Goal: Navigation & Orientation: Find specific page/section

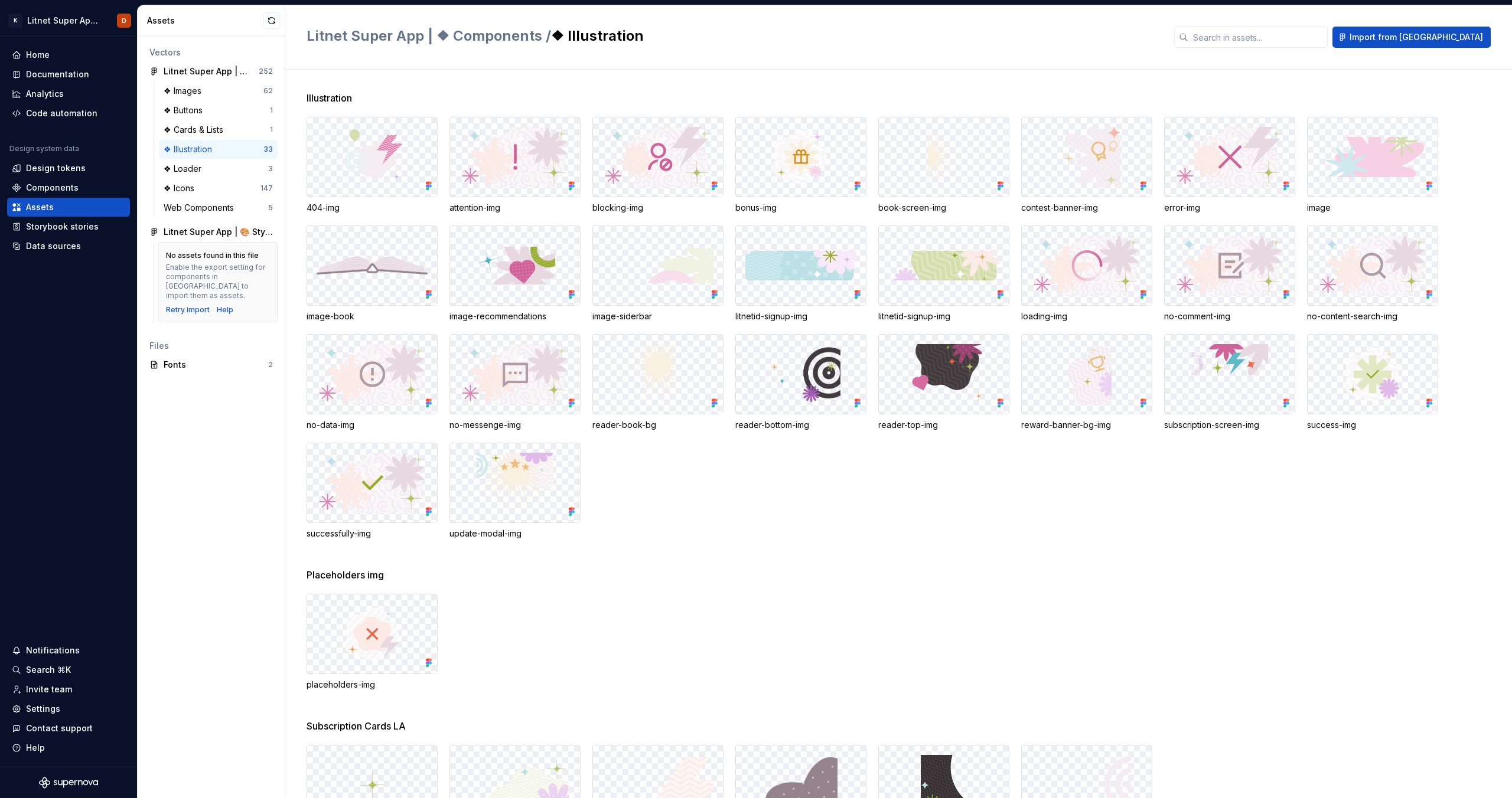
click at [729, 577] on div "Placeholders img" at bounding box center [909, 575] width 1206 height 14
click at [207, 190] on div "❖ Icons" at bounding box center [212, 188] width 97 height 12
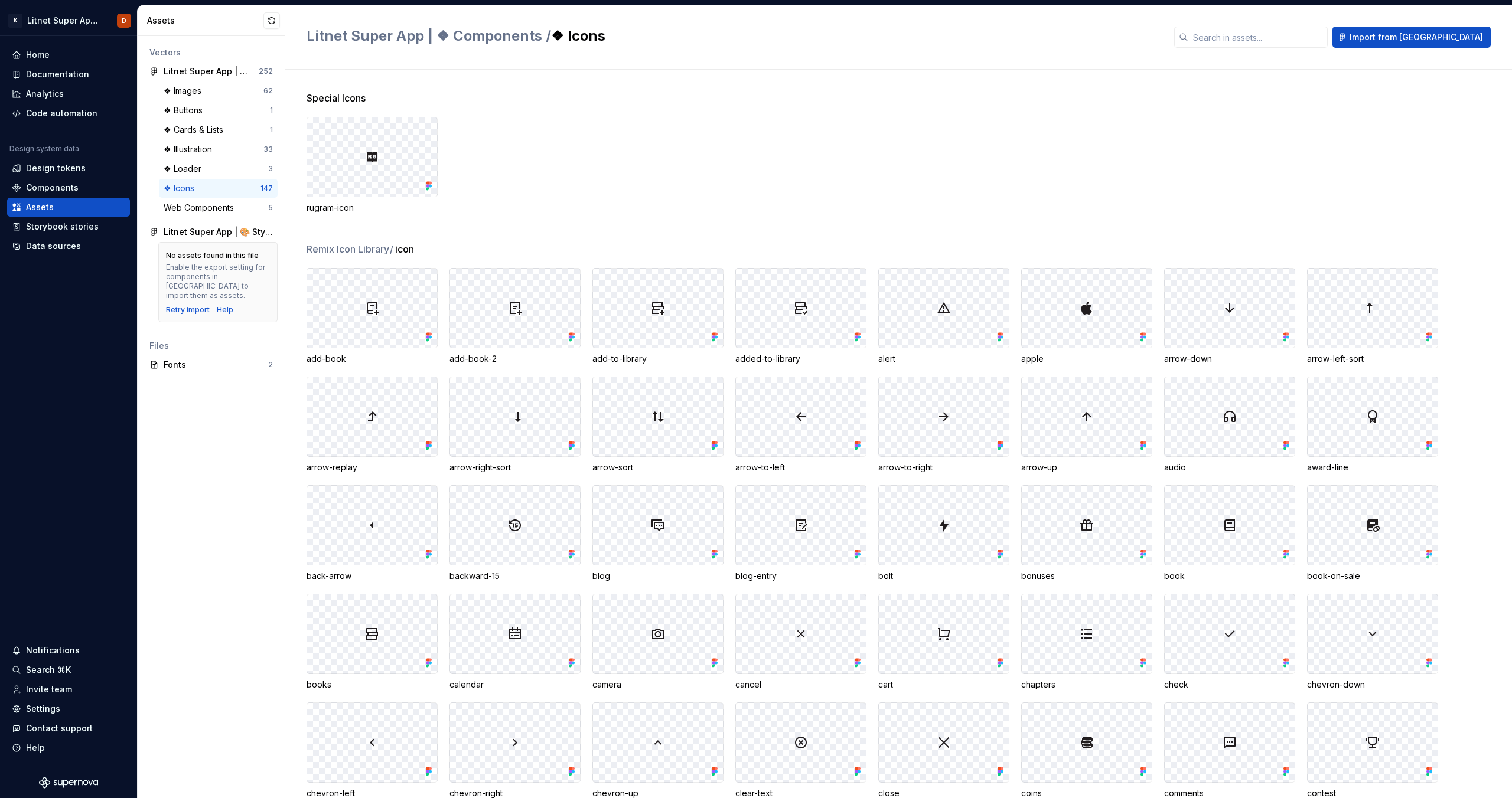
click at [375, 317] on div at bounding box center [372, 309] width 130 height 79
click at [372, 310] on img at bounding box center [372, 308] width 14 height 14
click at [425, 338] on icon at bounding box center [429, 336] width 12 height 12
click at [429, 336] on icon at bounding box center [430, 335] width 3 height 3
click at [398, 331] on div at bounding box center [372, 309] width 130 height 79
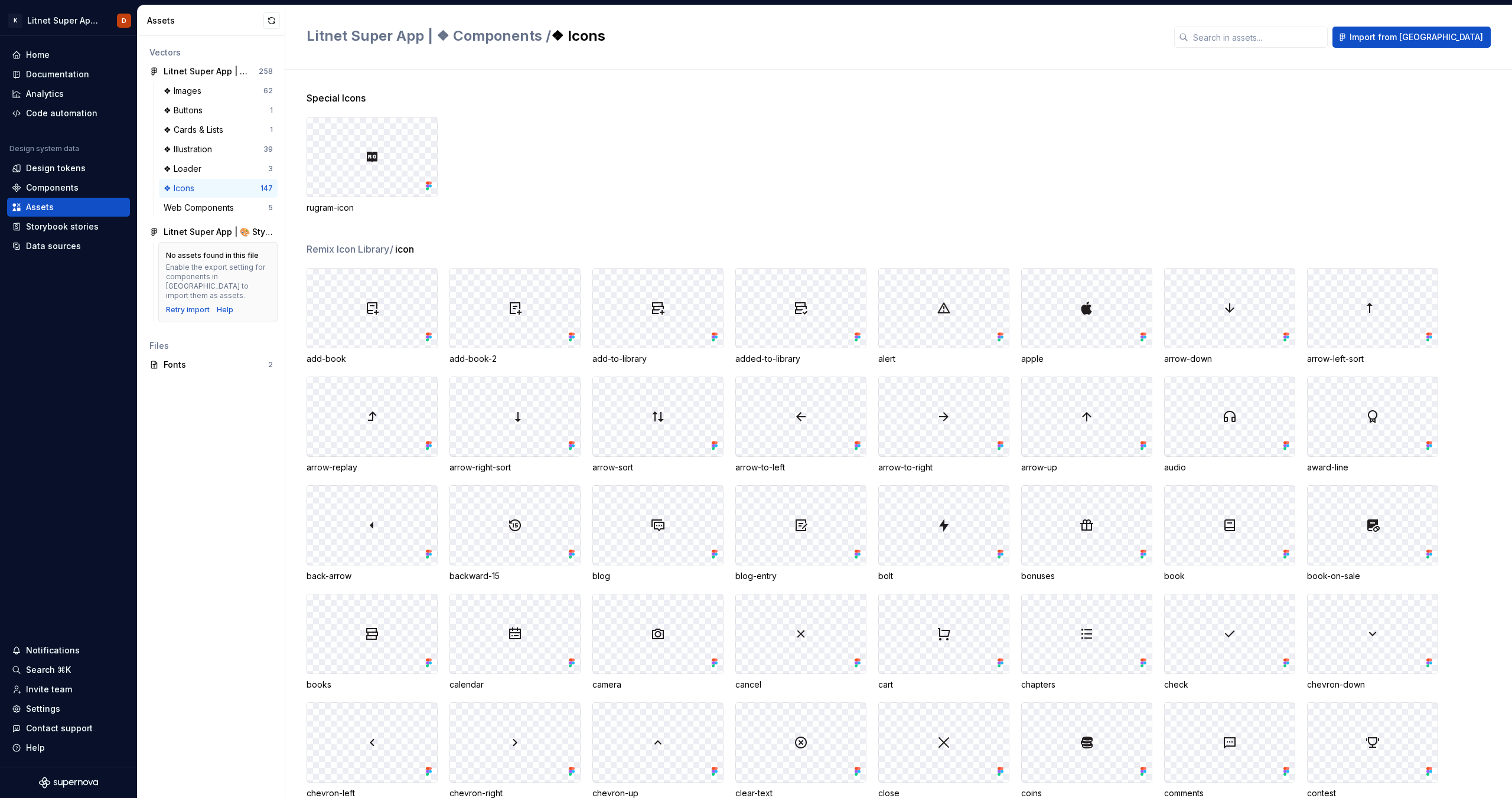
click at [357, 285] on div at bounding box center [372, 309] width 130 height 79
click at [214, 150] on div "❖ Illustration" at bounding box center [190, 149] width 53 height 12
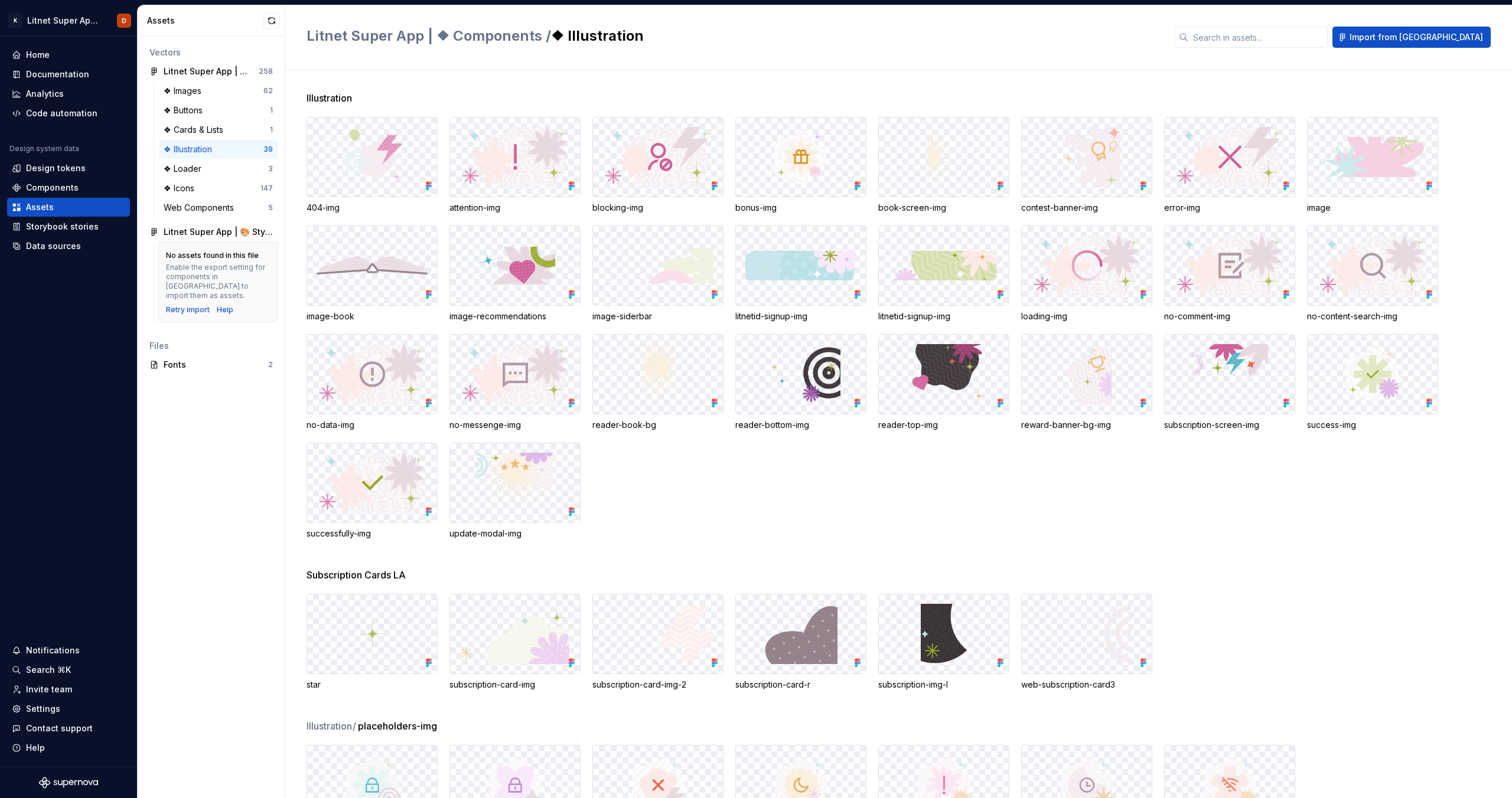
click at [660, 511] on div "404-img attention-img blocking-img bonus-img book-screen-img contest-banner-img…" at bounding box center [909, 328] width 1206 height 423
click at [657, 518] on div "404-img attention-img blocking-img bonus-img book-screen-img contest-banner-img…" at bounding box center [909, 328] width 1206 height 423
click at [573, 469] on div at bounding box center [515, 483] width 130 height 79
click at [502, 496] on img at bounding box center [514, 483] width 76 height 60
click at [366, 505] on img at bounding box center [372, 483] width 106 height 60
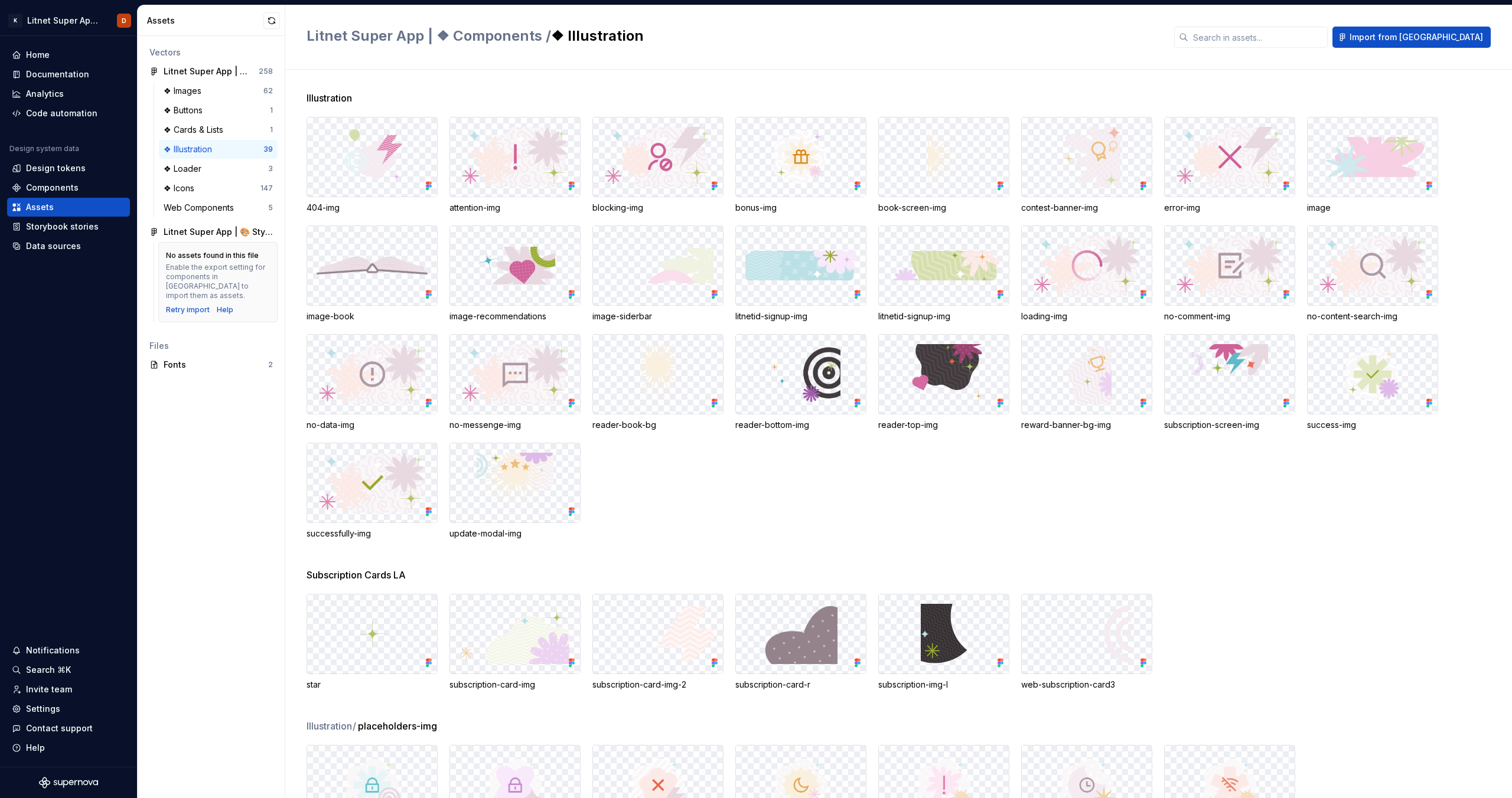
click at [384, 327] on div "404-img attention-img blocking-img bonus-img book-screen-img contest-banner-img…" at bounding box center [909, 328] width 1206 height 423
click at [384, 185] on img at bounding box center [372, 157] width 65 height 60
click at [518, 336] on div at bounding box center [515, 374] width 130 height 79
click at [508, 284] on img at bounding box center [515, 266] width 79 height 38
click at [425, 279] on div at bounding box center [372, 266] width 130 height 79
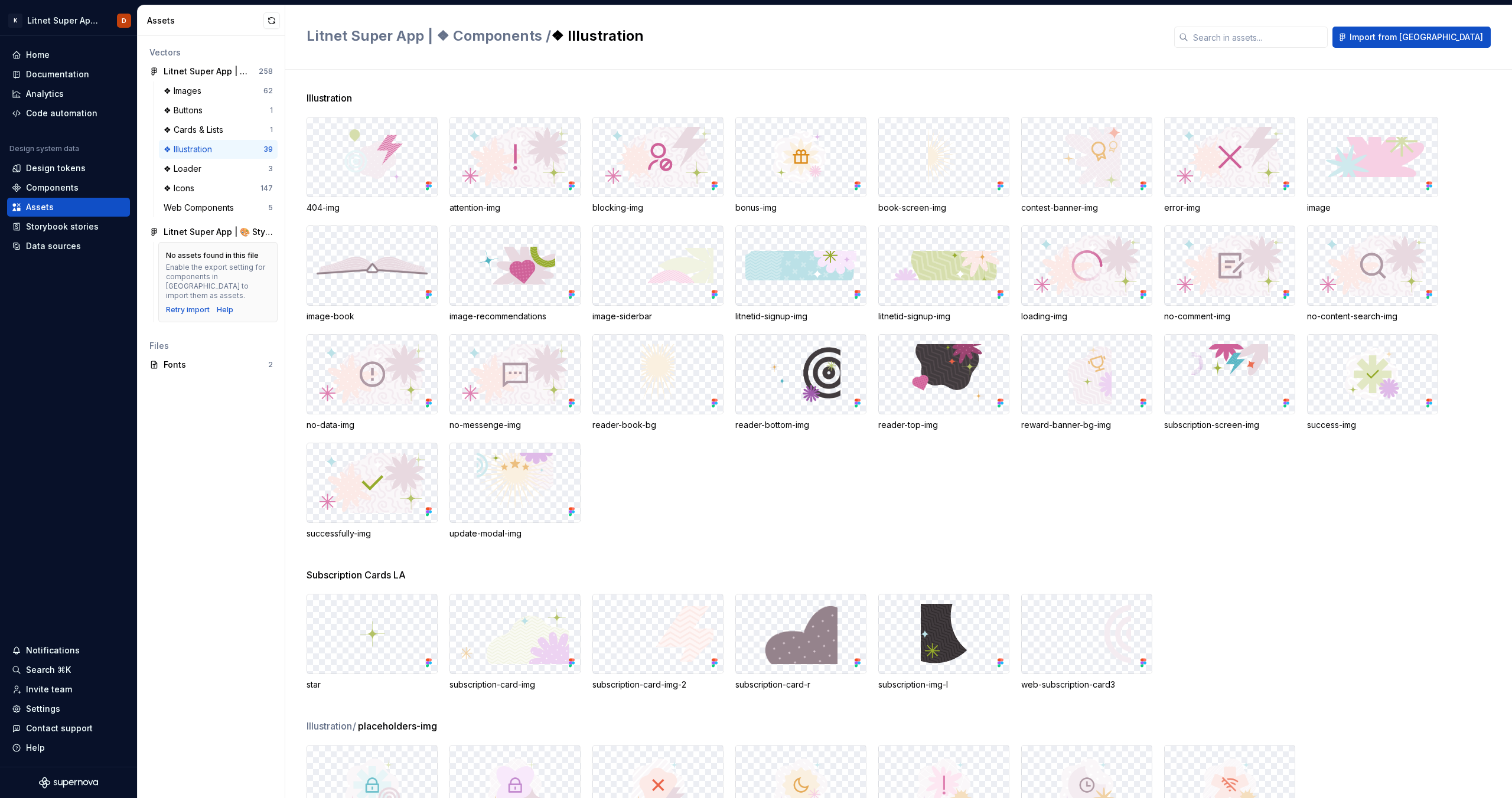
click at [389, 271] on img at bounding box center [372, 266] width 111 height 17
click at [428, 186] on icon at bounding box center [427, 186] width 3 height 3
click at [429, 184] on icon at bounding box center [430, 183] width 3 height 3
click at [332, 725] on span "Illustration /" at bounding box center [331, 726] width 50 height 14
click at [387, 469] on img at bounding box center [372, 483] width 106 height 60
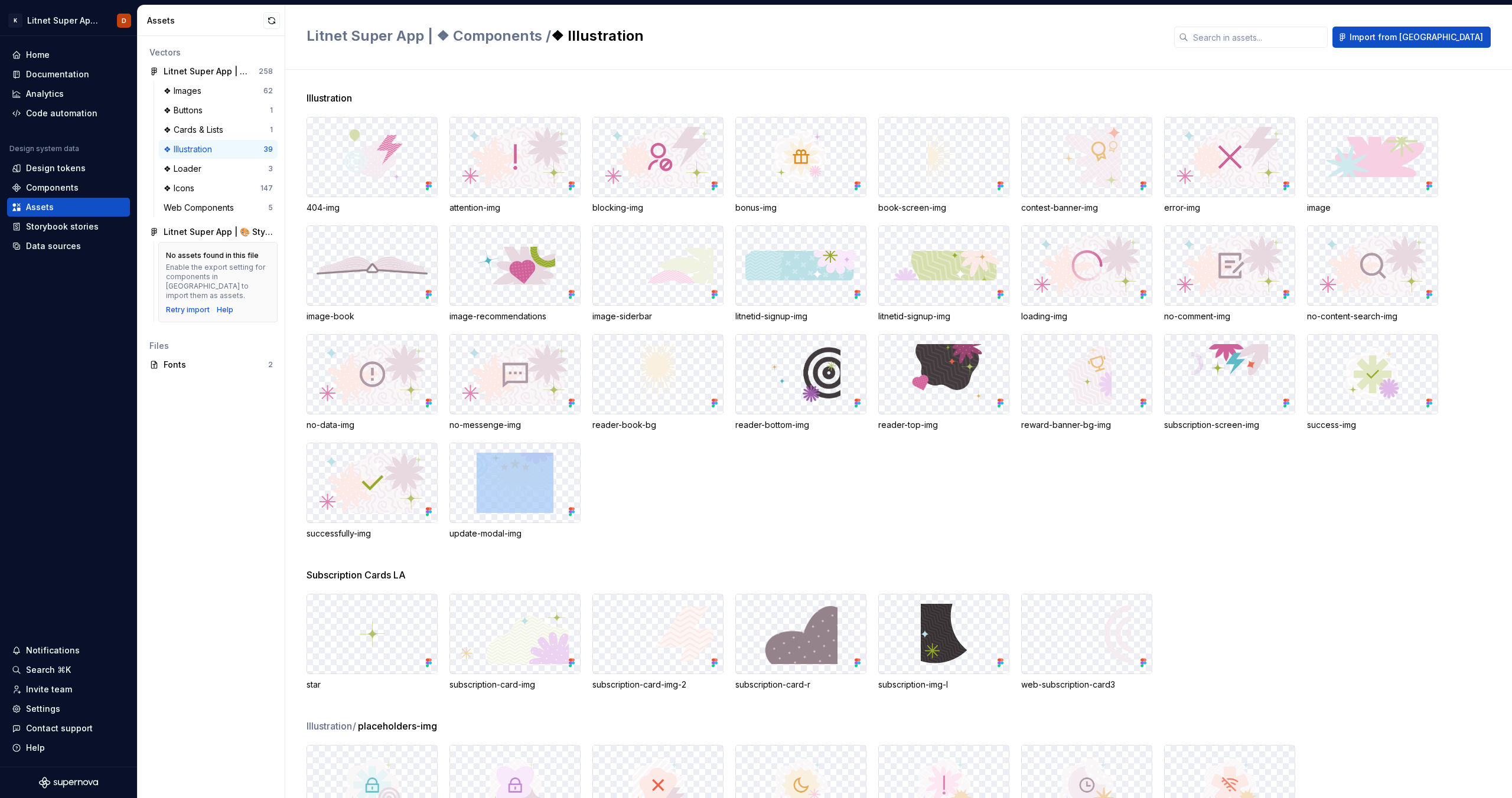
click at [654, 525] on div "404-img attention-img blocking-img bonus-img book-screen-img contest-banner-img…" at bounding box center [909, 328] width 1206 height 423
click at [364, 168] on img at bounding box center [372, 157] width 65 height 60
click at [650, 544] on div "Illustration 404-img attention-img blocking-img bonus-img book-screen-img conte…" at bounding box center [909, 329] width 1206 height 477
